Goal: Navigation & Orientation: Understand site structure

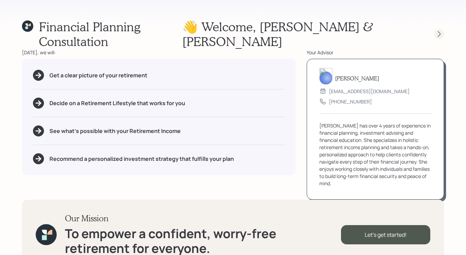
click at [440, 31] on icon at bounding box center [439, 34] width 7 height 7
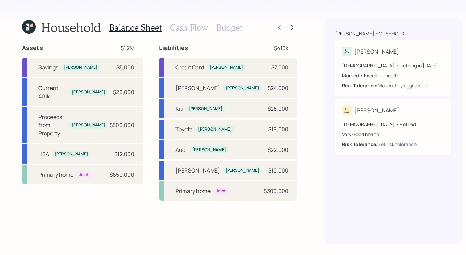
click at [198, 26] on h3 "Cash Flow" at bounding box center [189, 28] width 38 height 10
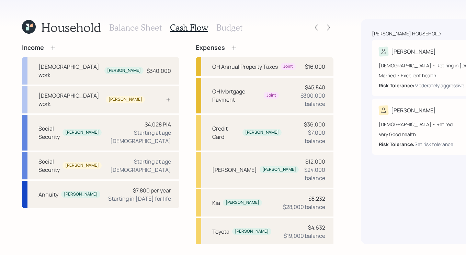
click at [238, 30] on h3 "Budget" at bounding box center [229, 28] width 26 height 10
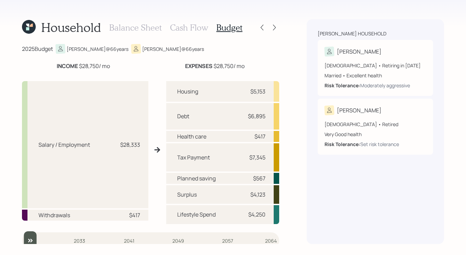
click at [125, 21] on div "Balance Sheet Cash Flow Budget" at bounding box center [175, 27] width 133 height 16
click at [127, 22] on div "Balance Sheet Cash Flow Budget" at bounding box center [175, 27] width 133 height 16
click at [126, 33] on div "Balance Sheet Cash Flow Budget" at bounding box center [175, 27] width 133 height 16
click at [133, 27] on h3 "Balance Sheet" at bounding box center [135, 28] width 53 height 10
